Goal: Check status

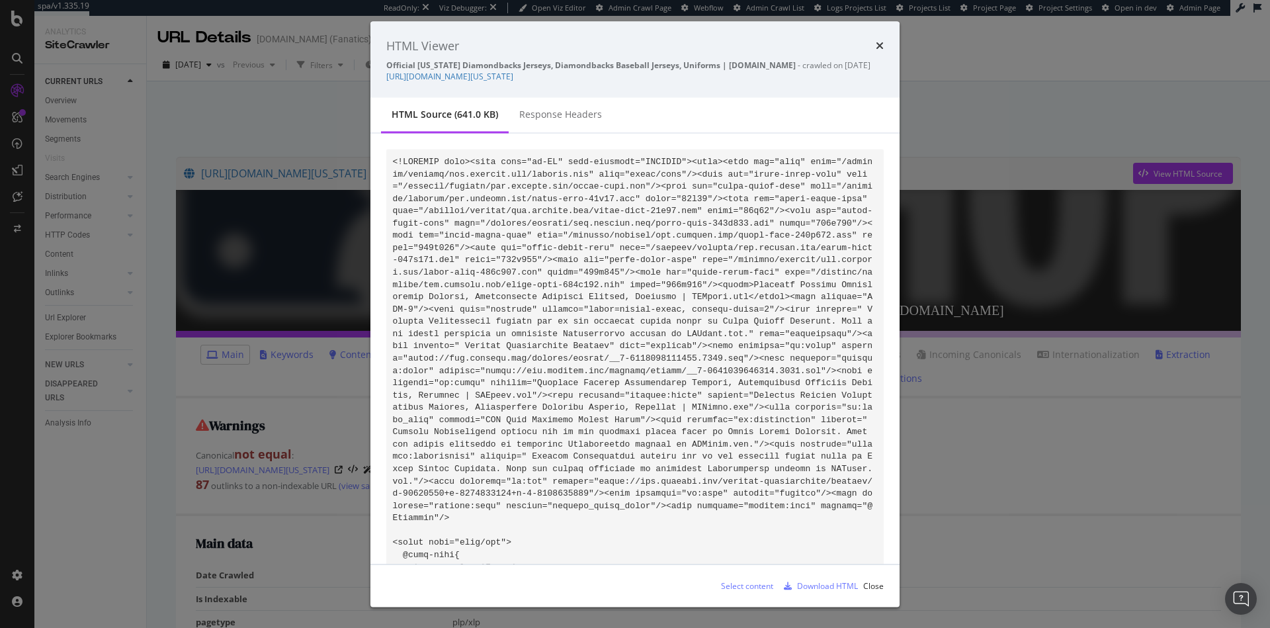
scroll to position [65661, 0]
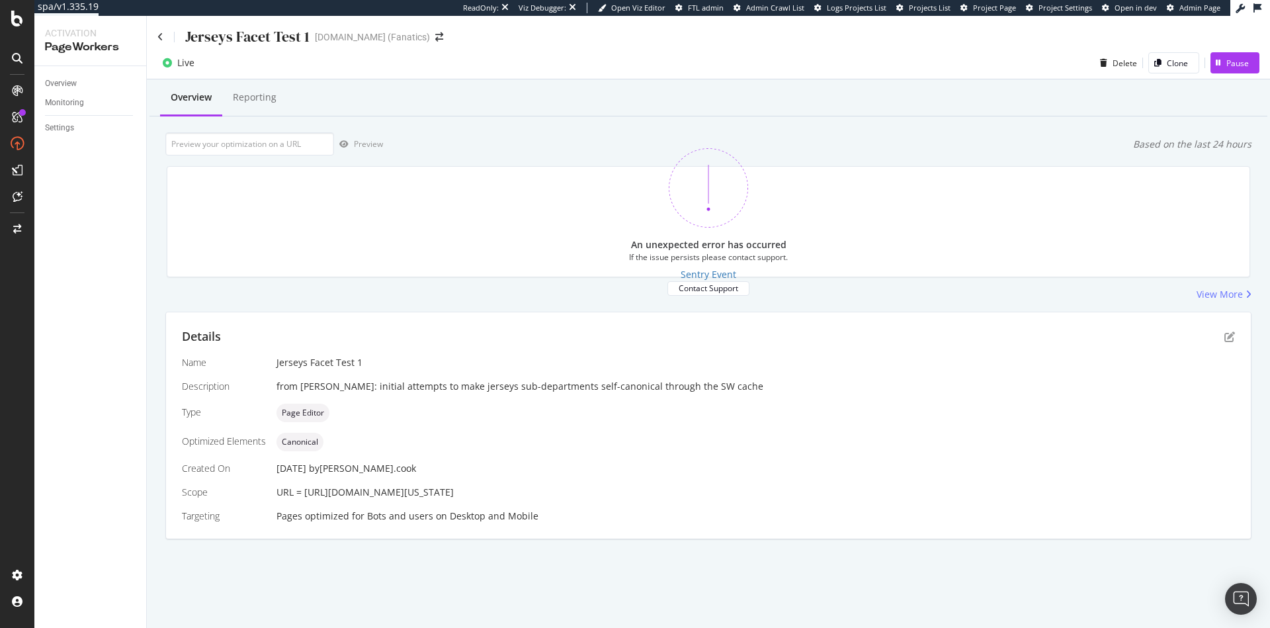
click at [454, 144] on div "Preview Based on the last 24 hours" at bounding box center [708, 143] width 1086 height 23
click at [161, 177] on div "An unexpected error has occurred If the issue persists please contact support. …" at bounding box center [709, 221] width 1100 height 132
click at [472, 148] on div "Preview Based on the last 24 hours" at bounding box center [708, 143] width 1086 height 23
